Goal: Task Accomplishment & Management: Complete application form

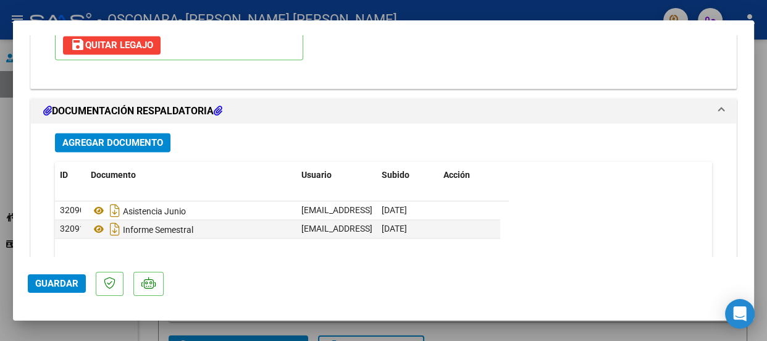
scroll to position [1667, 0]
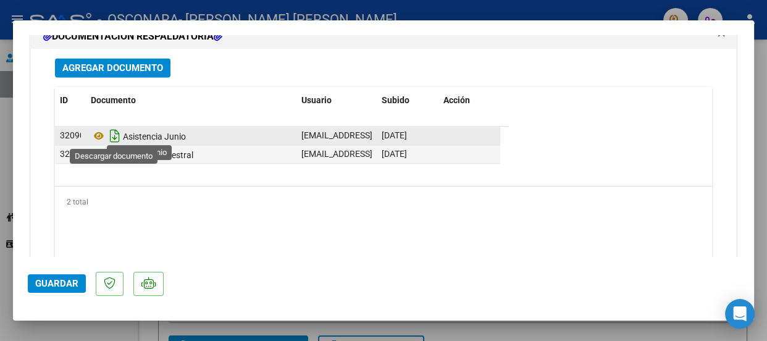
click at [113, 132] on icon "Descargar documento" at bounding box center [115, 136] width 16 height 20
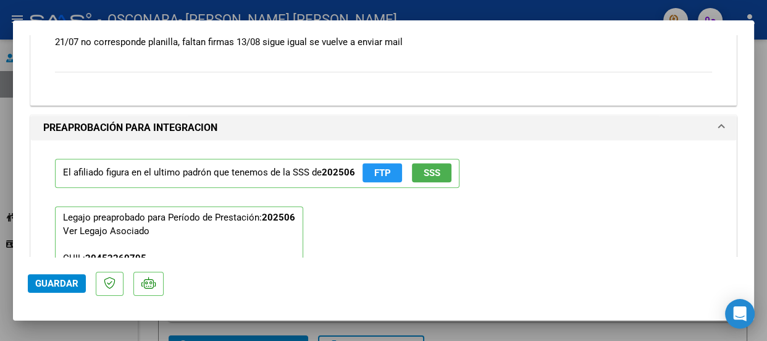
scroll to position [1256, 0]
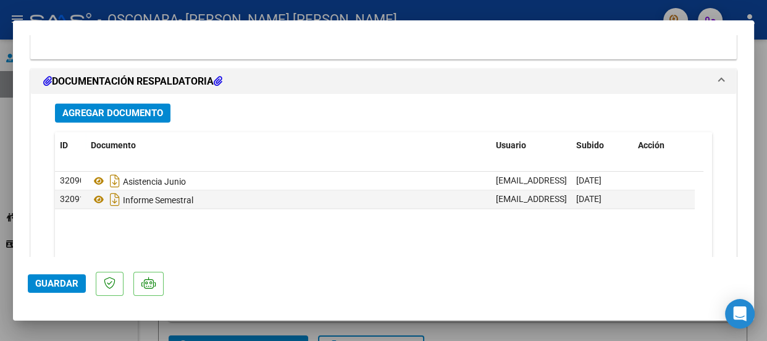
scroll to position [1637, 0]
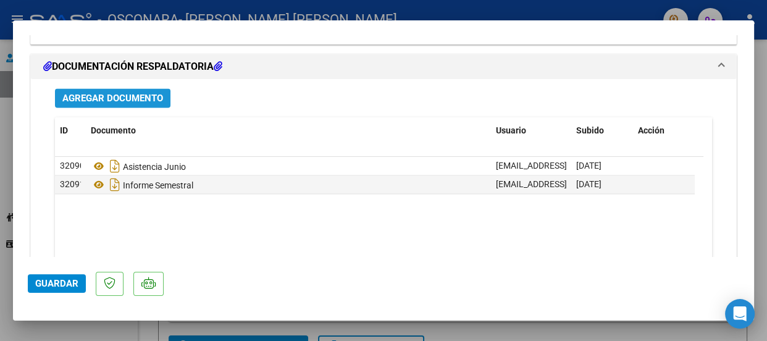
click at [133, 93] on span "Agregar Documento" at bounding box center [112, 98] width 101 height 11
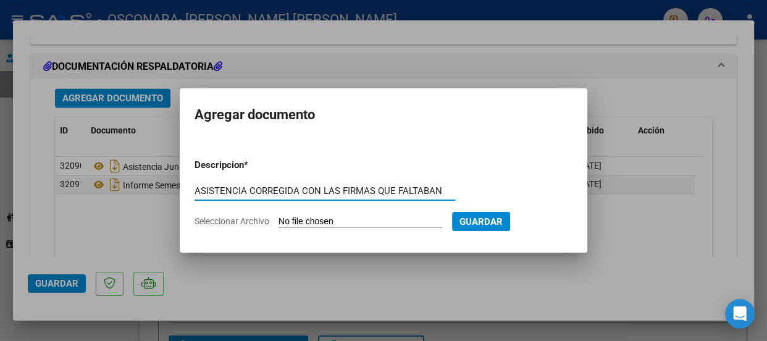
type input "ASISTENCIA CORREGIDA CON LAS FIRMAS QUE FALTABAN"
click at [256, 222] on span "Seleccionar Archivo" at bounding box center [232, 221] width 75 height 10
click at [278, 222] on input "Seleccionar Archivo" at bounding box center [360, 222] width 164 height 12
type input "C:\fakepath\[PERSON_NAME] ASIST JUNIO.pdf"
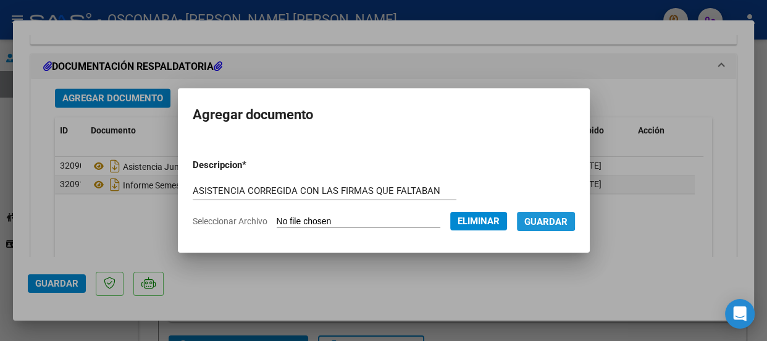
click at [550, 217] on span "Guardar" at bounding box center [545, 221] width 43 height 11
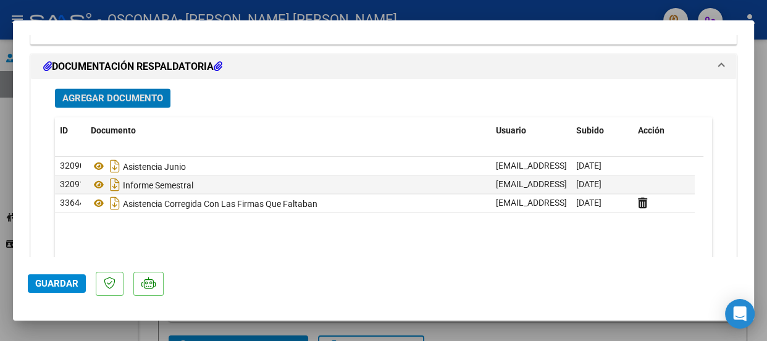
click at [44, 283] on span "Guardar" at bounding box center [56, 283] width 43 height 11
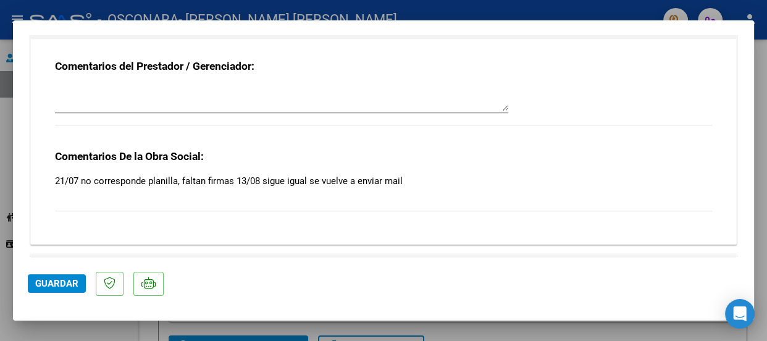
scroll to position [1092, 0]
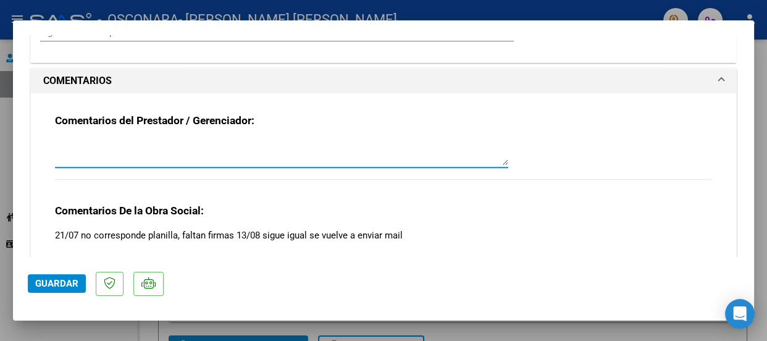
click at [282, 161] on textarea at bounding box center [281, 152] width 453 height 25
type textarea "Agregué la planilla de asistencia con las dos firmas que faltaban"
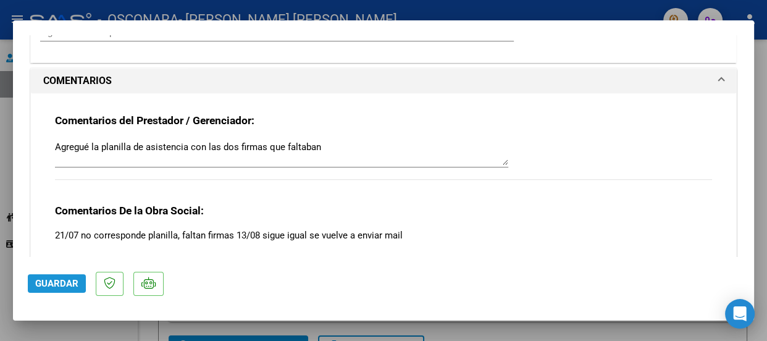
click at [43, 282] on span "Guardar" at bounding box center [56, 283] width 43 height 11
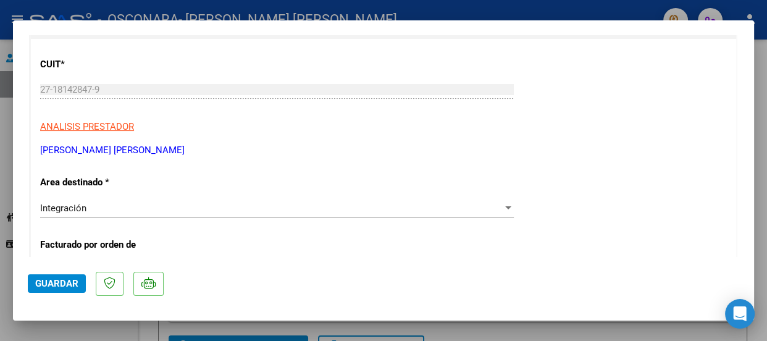
scroll to position [0, 0]
